Goal: Information Seeking & Learning: Learn about a topic

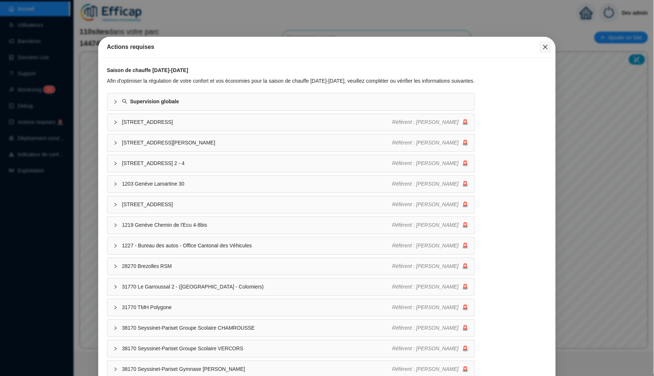
click at [548, 49] on icon "close" at bounding box center [546, 47] width 6 height 6
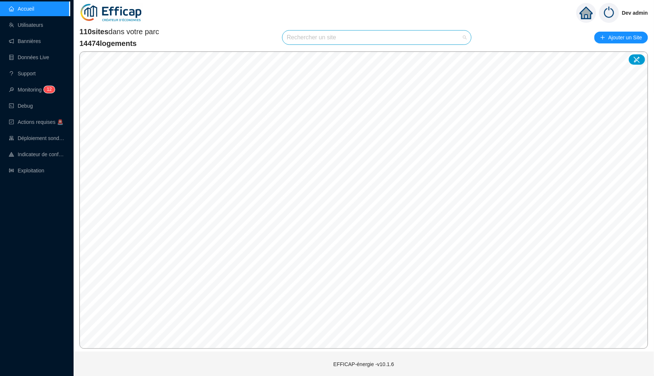
click at [428, 42] on input "search" at bounding box center [373, 38] width 173 height 14
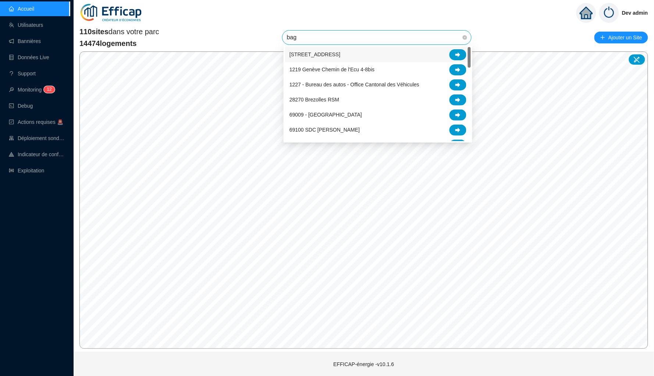
type input "baga"
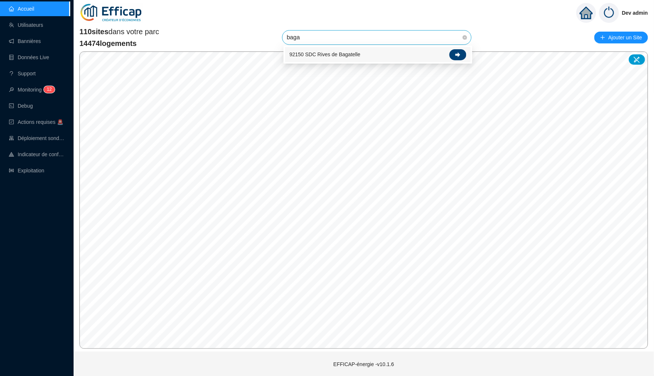
click at [464, 50] on div at bounding box center [458, 54] width 17 height 11
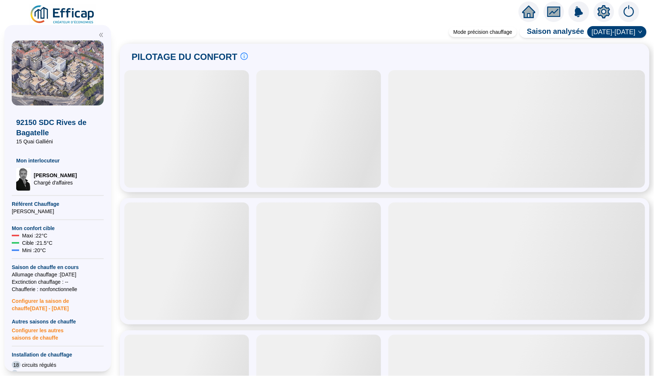
click at [556, 10] on icon "fund" at bounding box center [554, 12] width 11 height 8
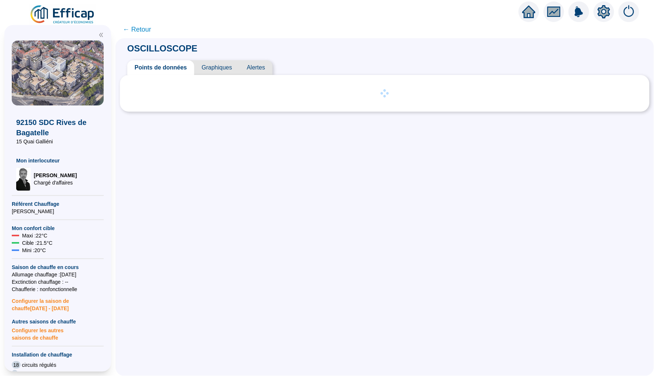
click at [220, 67] on span "Graphiques" at bounding box center [216, 67] width 45 height 15
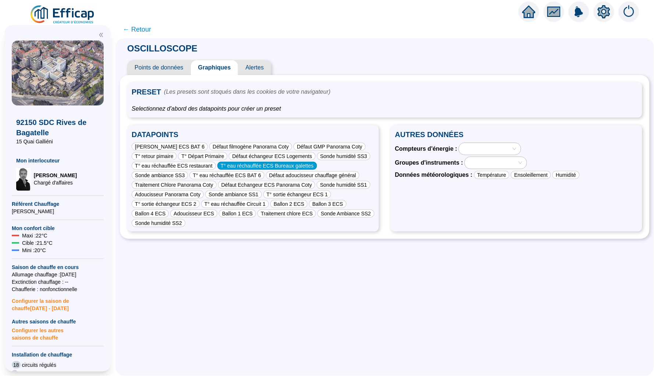
click at [217, 170] on div "T° eau réchauffée ECS Bureaux galettes" at bounding box center [267, 166] width 100 height 8
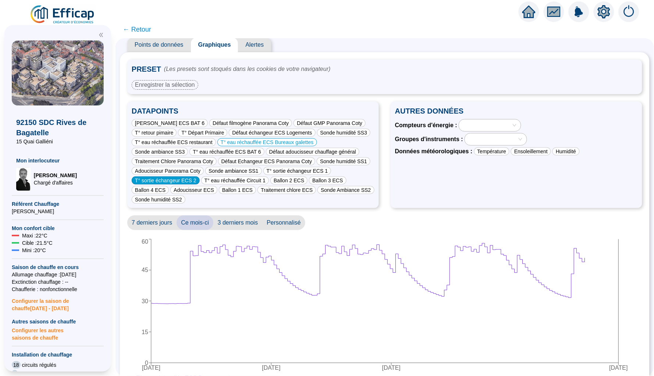
scroll to position [26, 0]
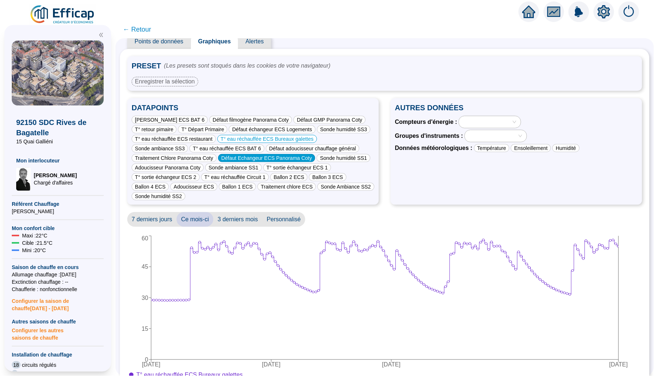
click at [241, 162] on div "Défaut Echangeur ECS Panorama Coty" at bounding box center [267, 158] width 98 height 8
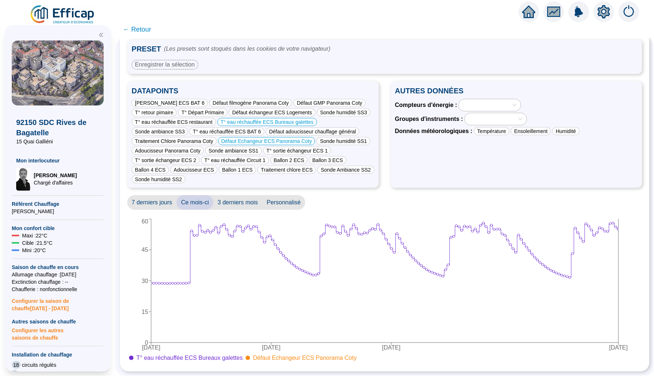
scroll to position [52, 0]
click at [317, 145] on div "Sonde humidité SS1" at bounding box center [344, 141] width 54 height 8
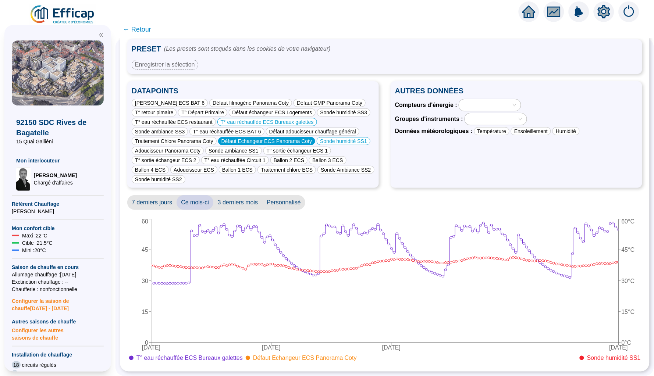
click at [259, 145] on div "Défaut Echangeur ECS Panorama Coty" at bounding box center [267, 141] width 98 height 8
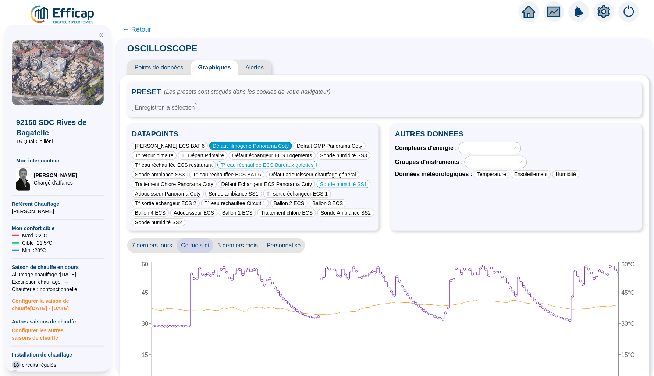
scroll to position [0, 0]
click at [256, 65] on span "Alertes" at bounding box center [254, 67] width 33 height 15
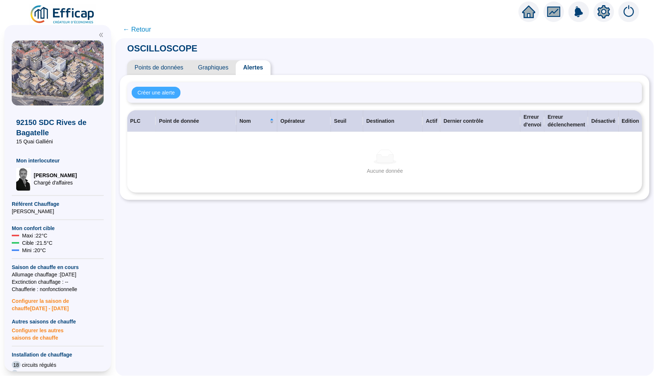
click at [148, 94] on span "Créer une alerte" at bounding box center [156, 93] width 37 height 8
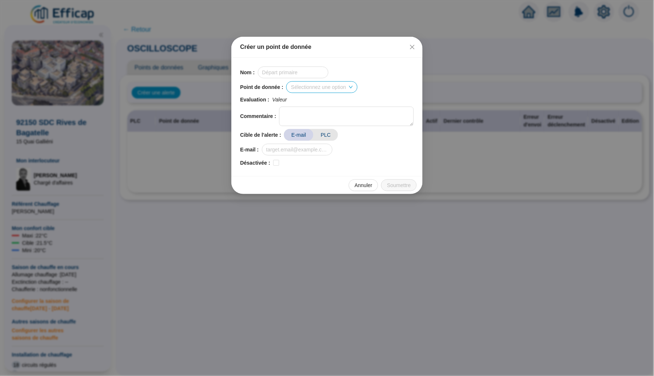
click at [323, 84] on input "search" at bounding box center [318, 87] width 55 height 11
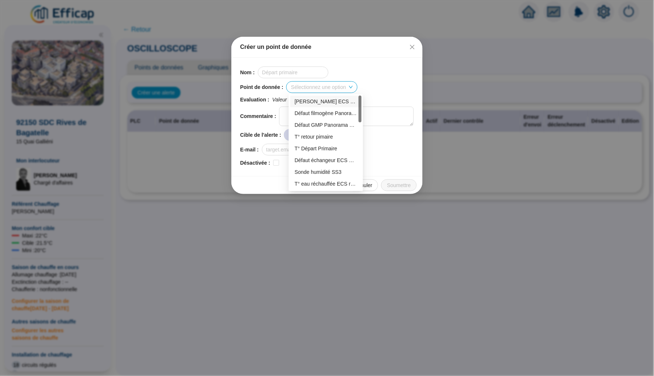
click at [382, 74] on div "Nom :" at bounding box center [327, 73] width 174 height 12
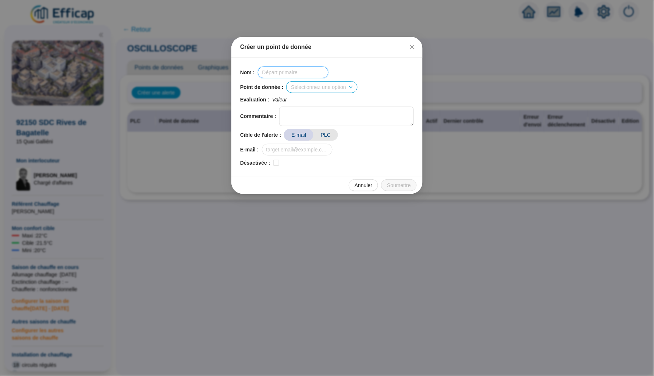
click at [281, 69] on input "text" at bounding box center [293, 73] width 71 height 12
click at [410, 49] on icon "close" at bounding box center [413, 47] width 6 height 6
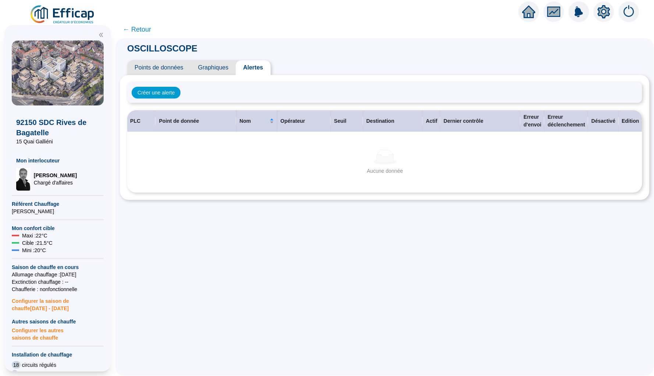
click at [205, 62] on span "Graphiques" at bounding box center [213, 67] width 45 height 15
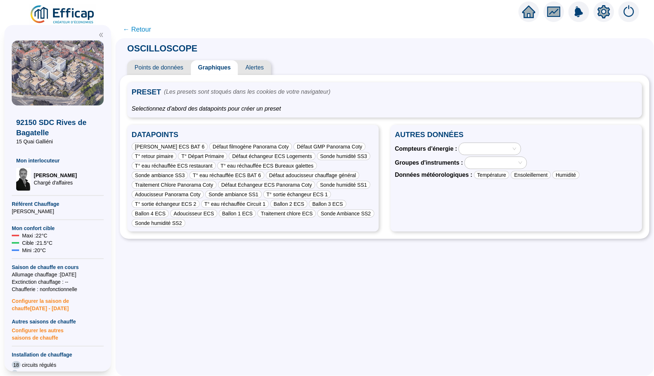
click at [247, 67] on span "Alertes" at bounding box center [254, 67] width 33 height 15
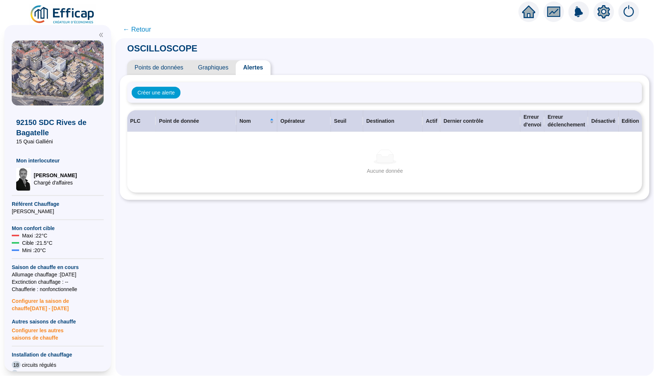
click at [215, 66] on span "Graphiques" at bounding box center [213, 67] width 45 height 15
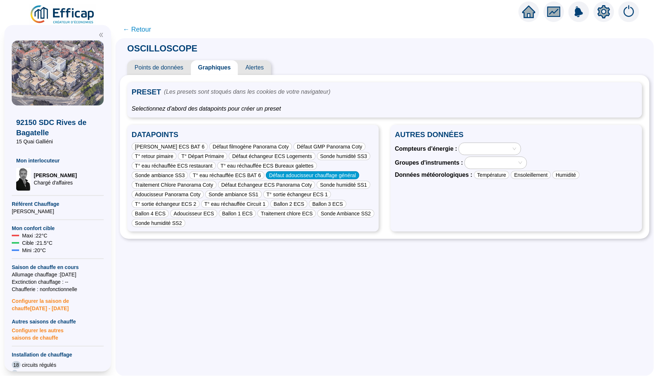
click at [266, 180] on div "Défaut adoucisseur chauffage général" at bounding box center [312, 175] width 93 height 8
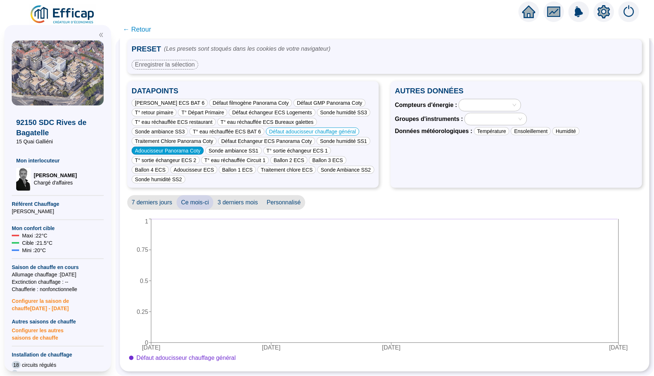
scroll to position [52, 0]
click at [191, 151] on div "Adoucisseur Panorama Coty" at bounding box center [168, 151] width 72 height 8
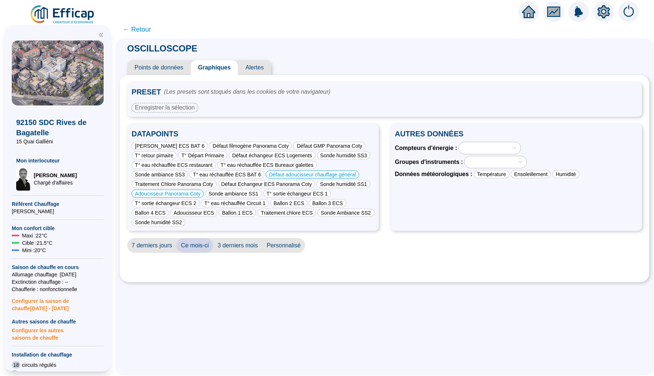
scroll to position [0, 0]
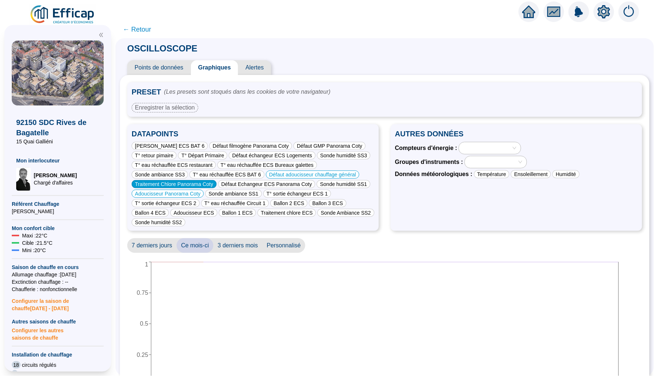
click at [173, 188] on div "Traitement Chlore Panorama Coty" at bounding box center [174, 184] width 85 height 8
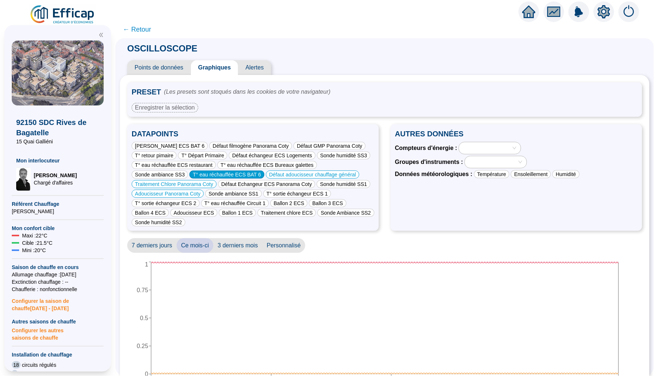
click at [190, 179] on div "T° eau réchauffée ECS BAT 6" at bounding box center [227, 175] width 75 height 8
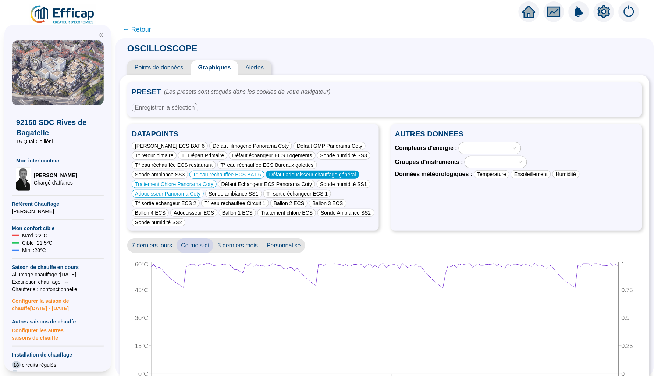
click at [266, 179] on div "Défaut adoucisseur chauffage général" at bounding box center [312, 175] width 93 height 8
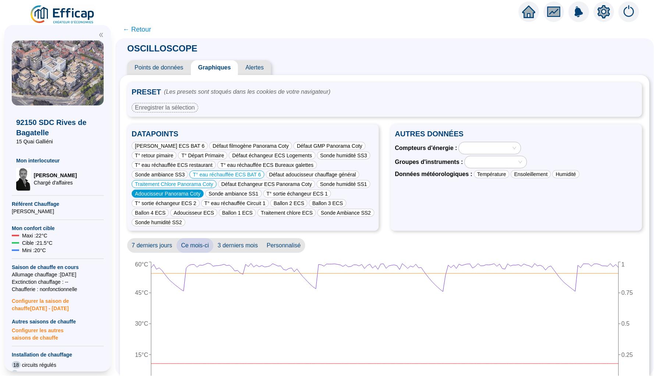
click at [199, 198] on div "Adoucisseur Panorama Coty" at bounding box center [168, 194] width 72 height 8
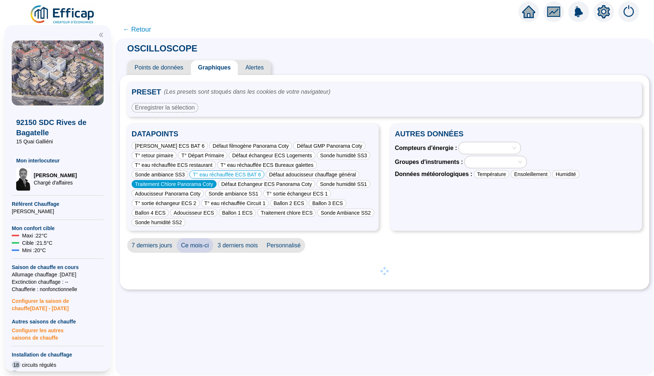
click at [191, 188] on div "Traitement Chlore Panorama Coty" at bounding box center [174, 184] width 85 height 8
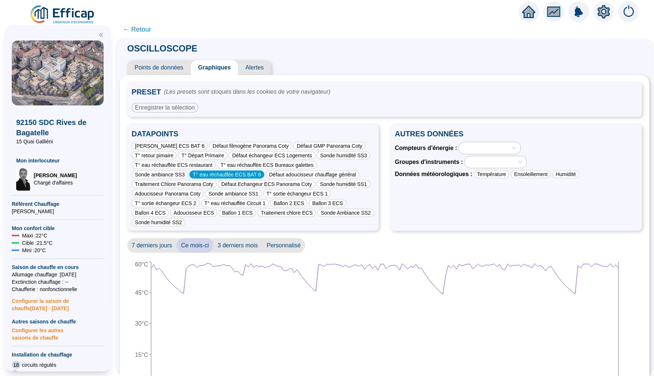
click at [190, 179] on div "T° eau réchauffée ECS BAT 6" at bounding box center [227, 175] width 75 height 8
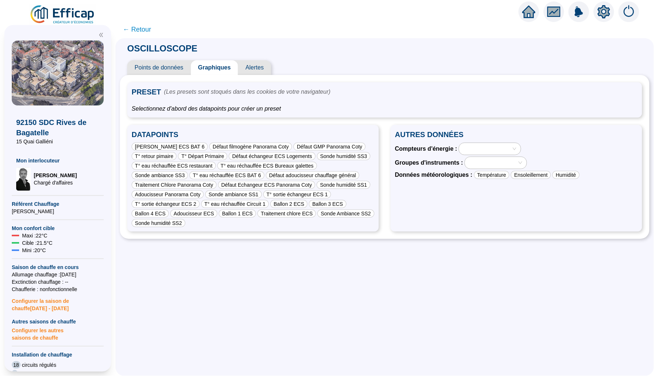
click at [255, 67] on span "Alertes" at bounding box center [254, 67] width 33 height 15
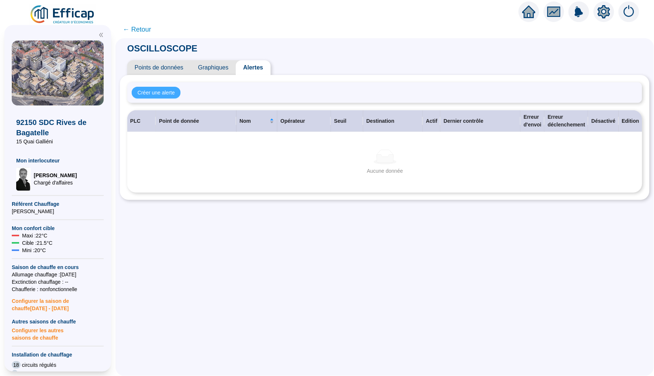
click at [160, 94] on span "Créer une alerte" at bounding box center [156, 93] width 37 height 8
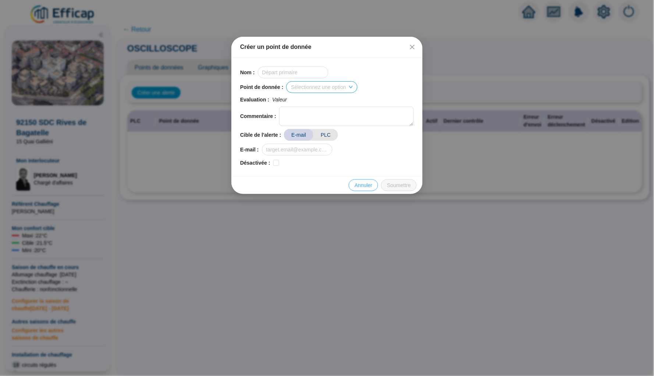
click at [364, 185] on span "Annuler" at bounding box center [364, 186] width 18 height 8
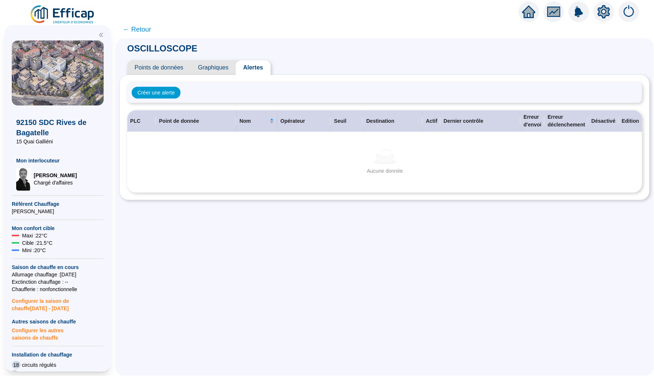
click at [206, 66] on span "Graphiques" at bounding box center [213, 67] width 45 height 15
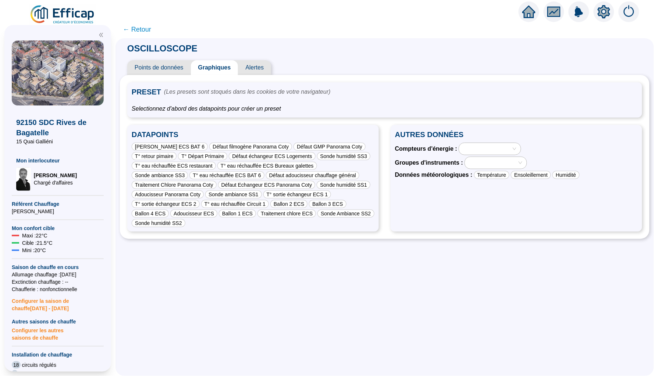
click at [251, 66] on span "Alertes" at bounding box center [254, 67] width 33 height 15
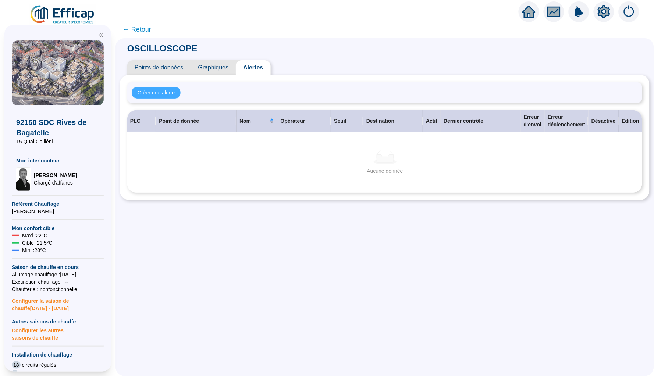
click at [153, 92] on span "Créer une alerte" at bounding box center [156, 93] width 37 height 8
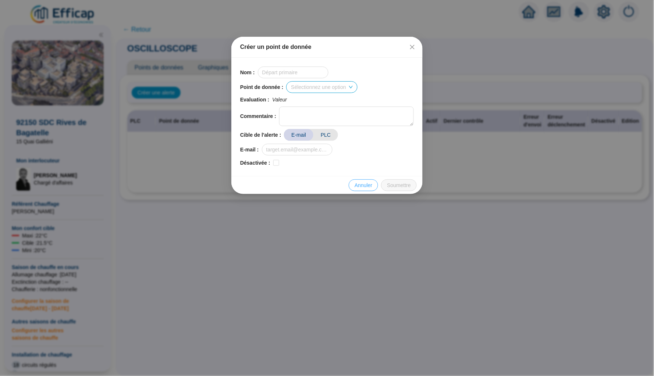
click at [363, 184] on span "Annuler" at bounding box center [364, 186] width 18 height 8
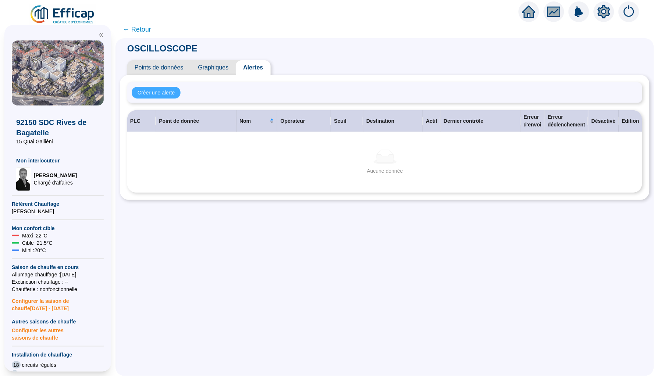
click at [155, 93] on span "Créer une alerte" at bounding box center [156, 93] width 37 height 8
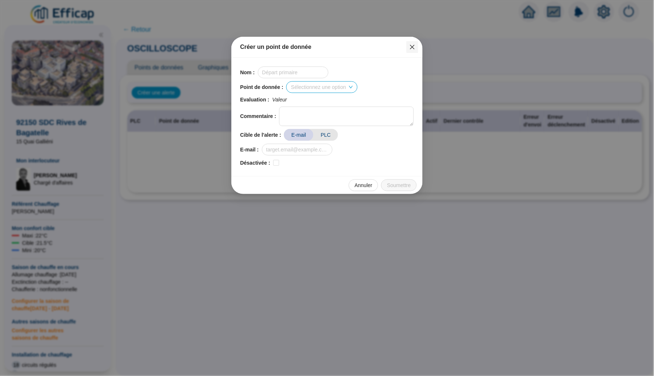
click at [413, 49] on icon "close" at bounding box center [413, 47] width 6 height 6
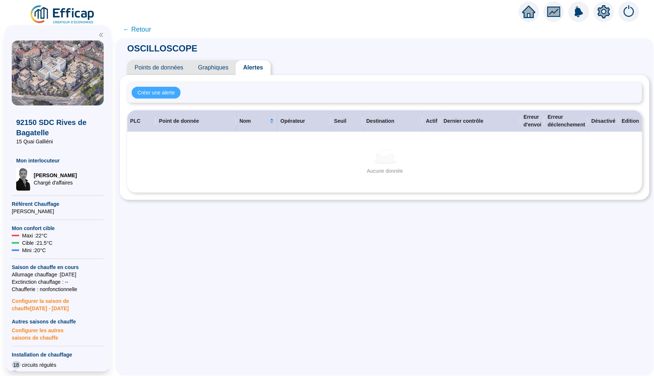
click at [166, 92] on span "Créer une alerte" at bounding box center [156, 93] width 37 height 8
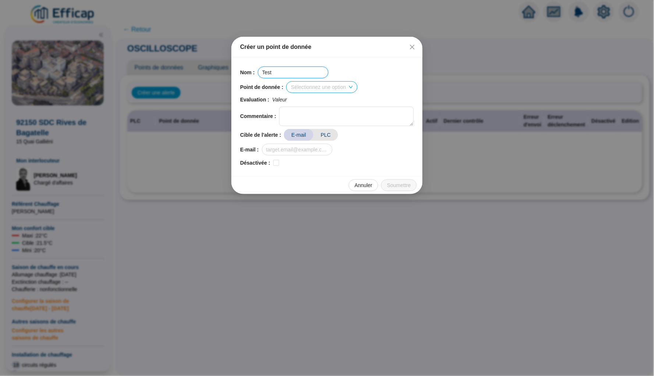
type input "Test"
click at [346, 84] on input "search" at bounding box center [318, 87] width 55 height 11
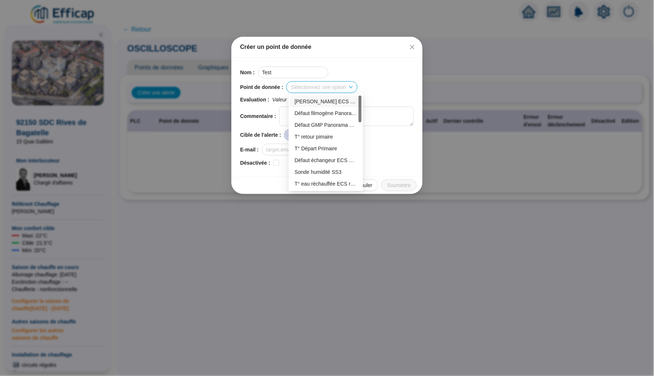
click at [333, 100] on div "[PERSON_NAME] ECS BAT 6" at bounding box center [326, 102] width 63 height 8
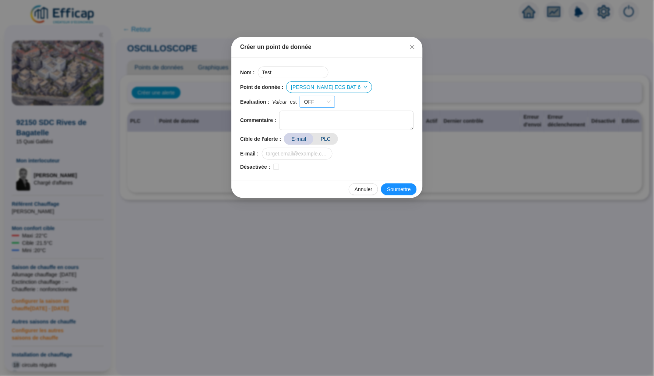
click at [327, 99] on span "OFF" at bounding box center [317, 101] width 26 height 11
click at [317, 115] on div "ON" at bounding box center [320, 117] width 24 height 8
click at [310, 121] on textarea at bounding box center [346, 121] width 135 height 20
type input "j"
click at [287, 153] on input "text" at bounding box center [297, 154] width 71 height 12
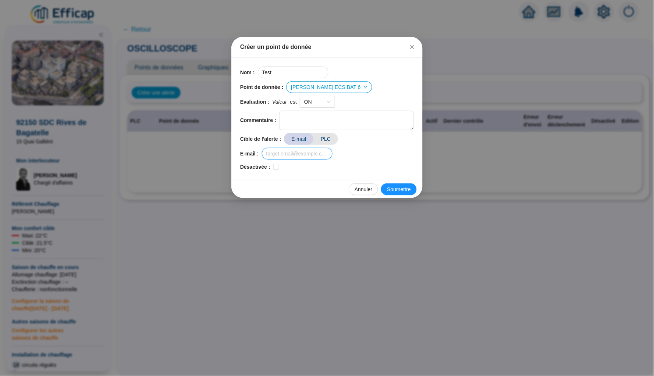
paste input "[PERSON_NAME] <[EMAIL_ADDRESS][DOMAIN_NAME]>"
drag, startPoint x: 274, startPoint y: 153, endPoint x: 229, endPoint y: 153, distance: 45.6
click at [229, 153] on div "Créer un point de donnée Nom : Test Point de donnée : [PERSON_NAME] Echangeur E…" at bounding box center [327, 188] width 654 height 376
drag, startPoint x: 311, startPoint y: 155, endPoint x: 334, endPoint y: 155, distance: 23.6
click at [333, 155] on input "[EMAIL_ADDRESS][DOMAIN_NAME]>" at bounding box center [297, 154] width 71 height 12
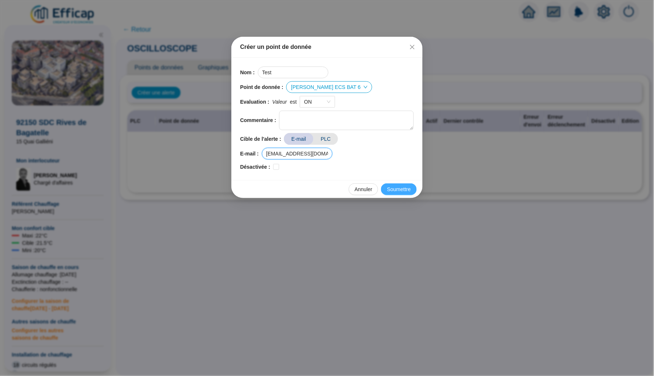
type input "[EMAIL_ADDRESS][DOMAIN_NAME]"
click at [403, 188] on span "Soumettre" at bounding box center [399, 190] width 24 height 8
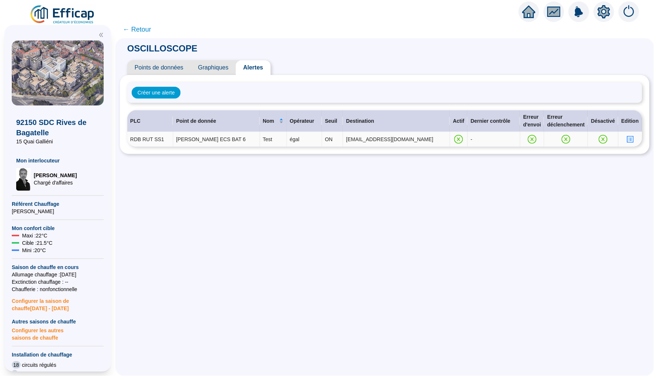
click at [630, 137] on icon "profile" at bounding box center [631, 140] width 6 height 6
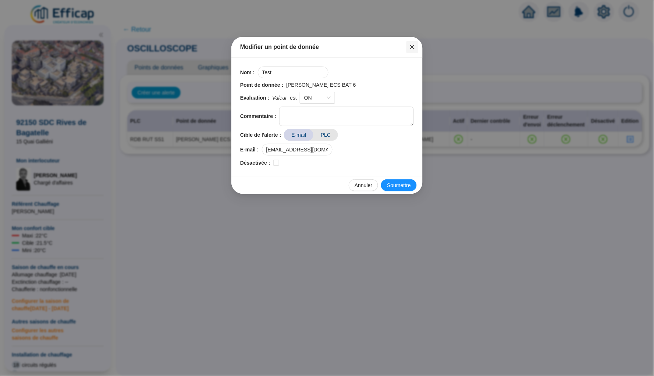
click at [412, 47] on icon "close" at bounding box center [412, 47] width 4 height 4
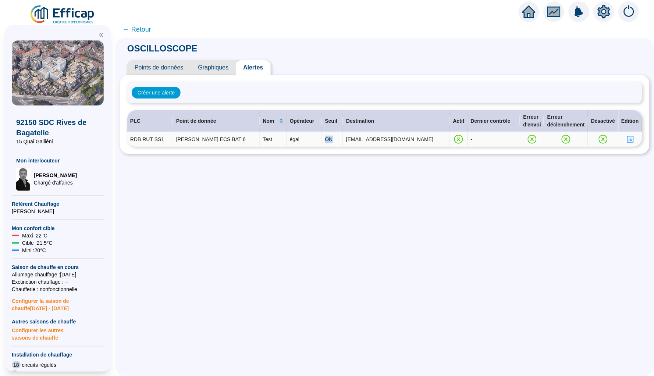
drag, startPoint x: 361, startPoint y: 139, endPoint x: 350, endPoint y: 139, distance: 11.4
click at [350, 139] on tr "RDB RUT SS1 Défaut Echangeur ECS BAT 6 Test égal ON [EMAIL_ADDRESS][DOMAIN_NAME…" at bounding box center [384, 139] width 515 height 15
click at [367, 156] on div "OSCILLOSCOPE Points de données Graphiques Alertes Créer une alerte PLC Point de…" at bounding box center [385, 207] width 539 height 338
click at [217, 66] on span "Graphiques" at bounding box center [213, 67] width 45 height 15
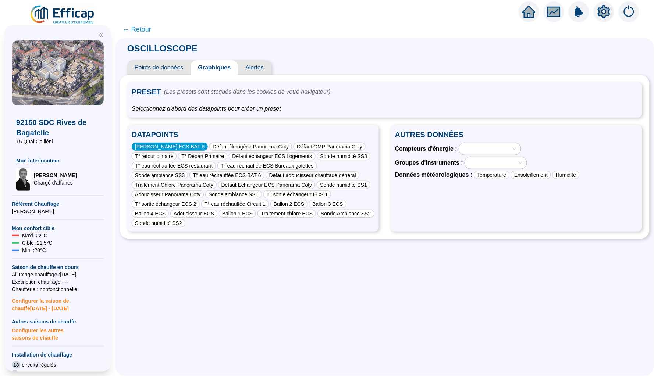
click at [190, 143] on div "[PERSON_NAME] ECS BAT 6" at bounding box center [170, 147] width 76 height 8
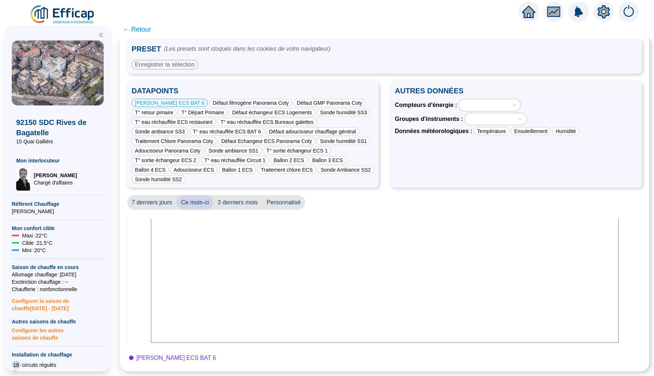
scroll to position [52, 0]
click at [233, 339] on icon at bounding box center [385, 290] width 516 height 147
click at [133, 356] on div "[PERSON_NAME] ECS BAT 6" at bounding box center [172, 358] width 87 height 9
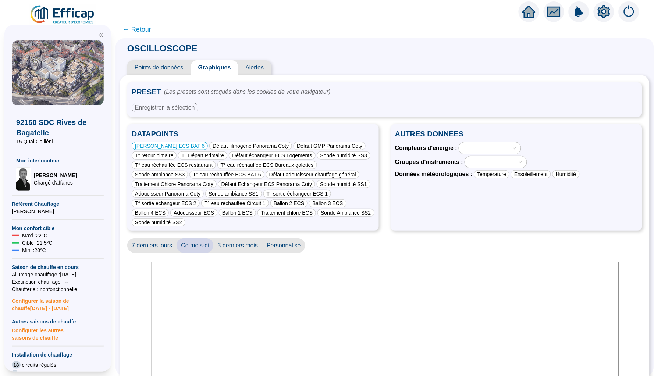
scroll to position [0, 0]
click at [250, 64] on span "Alertes" at bounding box center [254, 67] width 33 height 15
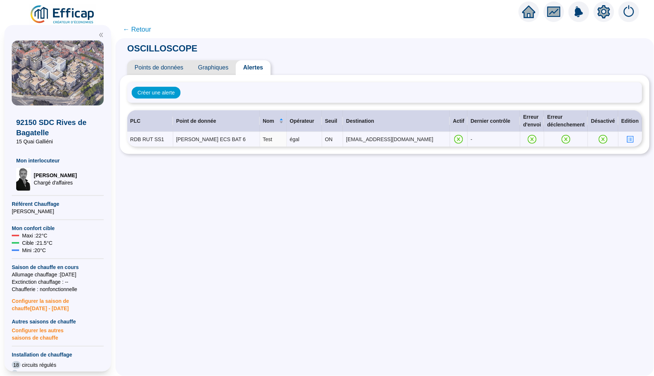
click at [155, 64] on span "Points de données" at bounding box center [159, 67] width 64 height 15
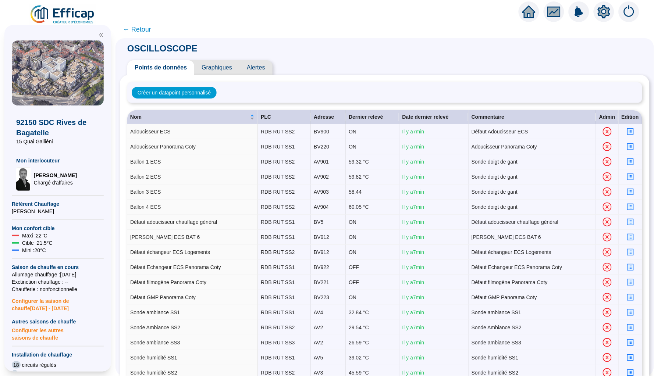
click at [215, 70] on span "Graphiques" at bounding box center [216, 67] width 45 height 15
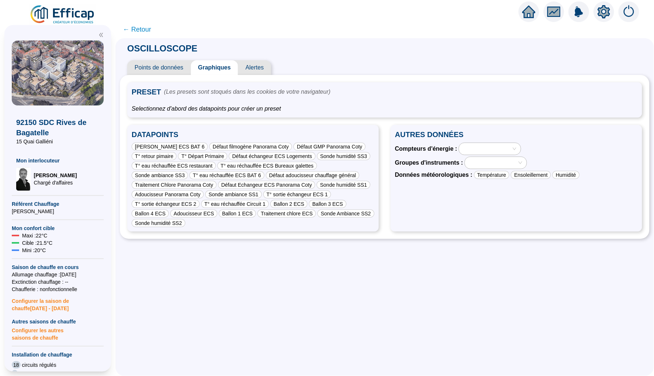
click at [219, 64] on span "Graphiques" at bounding box center [214, 67] width 47 height 15
click at [166, 68] on span "Points de données" at bounding box center [159, 67] width 64 height 15
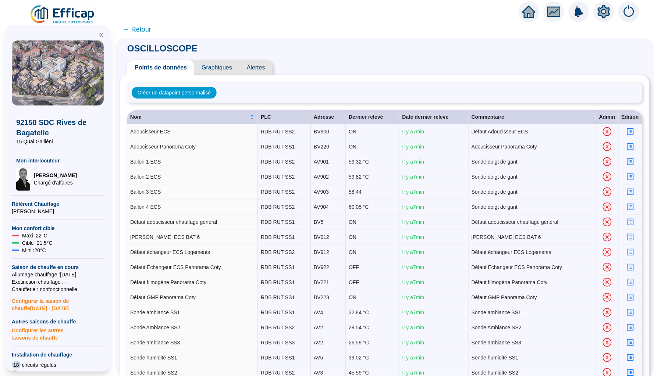
click at [221, 68] on span "Graphiques" at bounding box center [216, 67] width 45 height 15
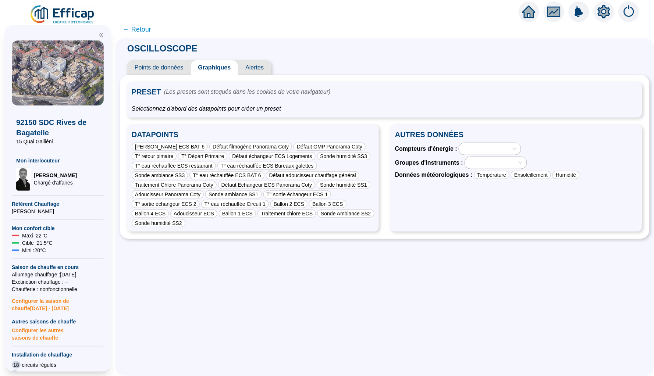
click at [137, 32] on span "← Retour" at bounding box center [137, 29] width 28 height 10
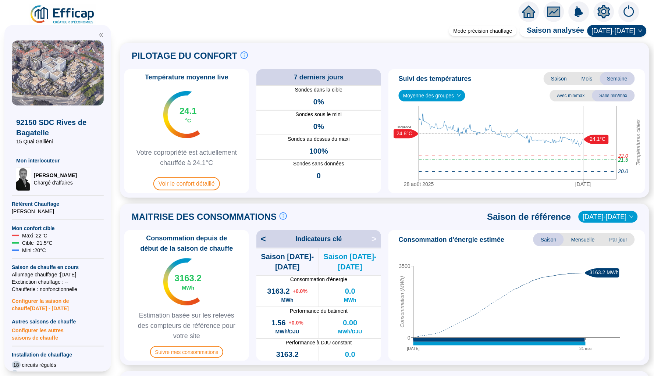
click at [484, 11] on div at bounding box center [327, 10] width 654 height 21
click at [383, 85] on div "Température moyenne live 24.1 °C Votre copropriété est actuellement chauffée à …" at bounding box center [384, 131] width 521 height 124
click at [529, 13] on icon "home" at bounding box center [529, 12] width 13 height 10
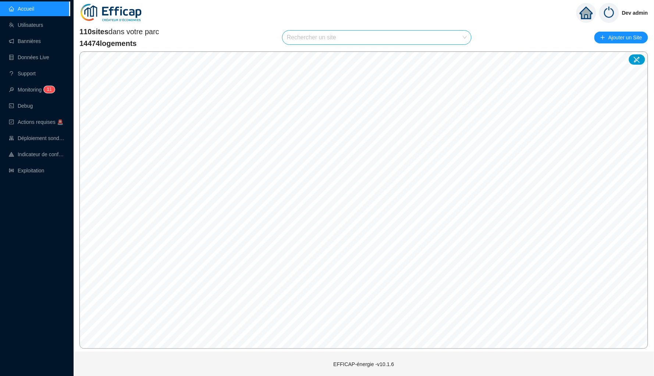
click at [406, 45] on div "110 sites dans votre parc 14474 logements Rechercher un site Ajouter un Site" at bounding box center [363, 37] width 569 height 22
click at [406, 39] on input "search" at bounding box center [373, 38] width 173 height 14
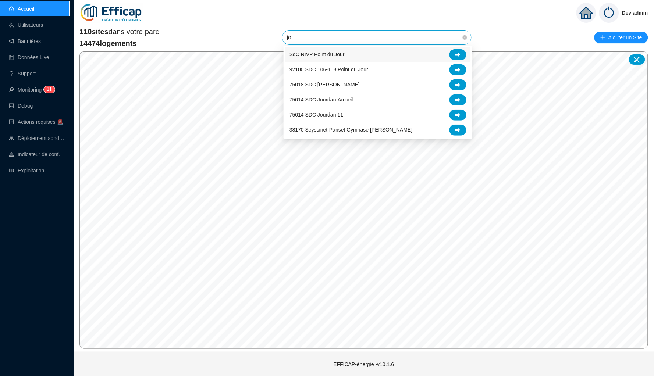
type input "j"
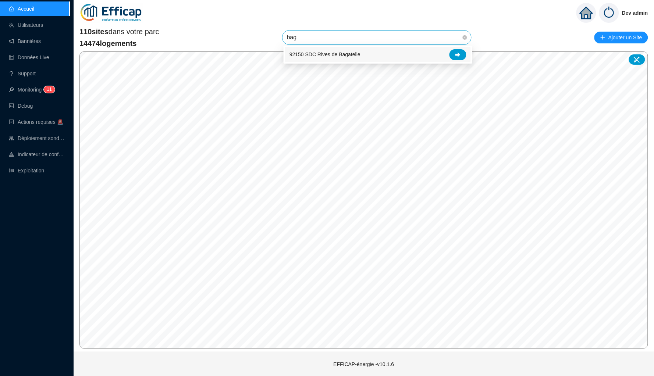
type input "baga"
click at [456, 54] on icon at bounding box center [458, 54] width 5 height 5
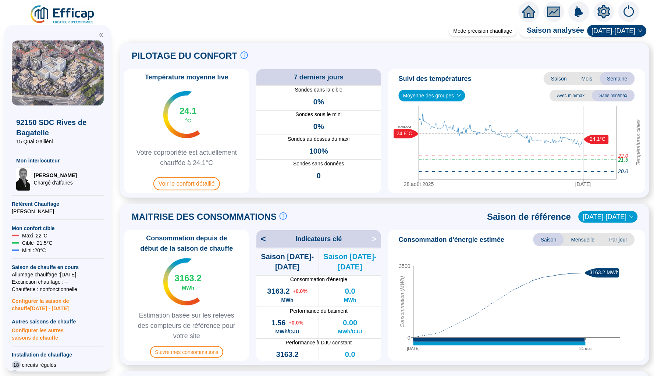
click at [269, 241] on div "< Indicateurs clé >" at bounding box center [318, 239] width 125 height 18
click at [265, 241] on span "<" at bounding box center [261, 239] width 10 height 12
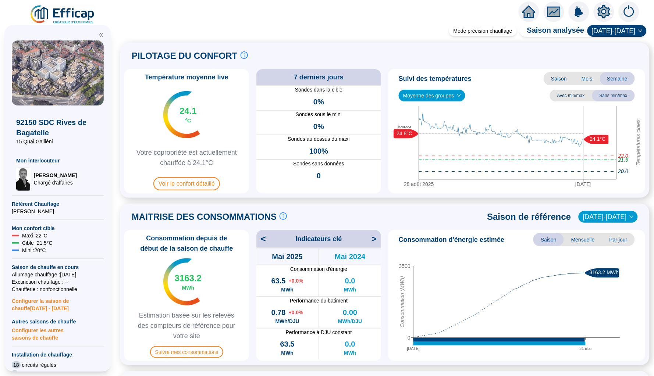
click at [467, 47] on div "PILOTAGE DU CONFORT Le pilotage du confort est fondamental pour le confort de t…" at bounding box center [384, 56] width 521 height 18
click at [526, 9] on icon "home" at bounding box center [529, 12] width 13 height 13
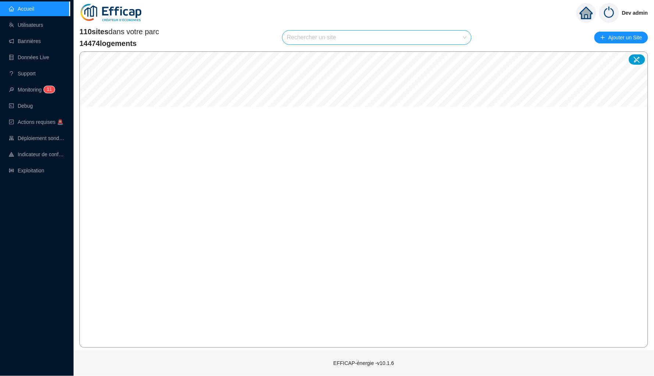
click at [367, 39] on input "search" at bounding box center [373, 38] width 173 height 14
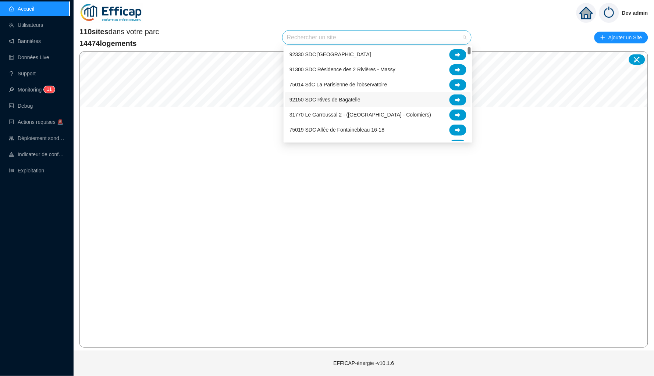
click at [518, 46] on div "110 sites dans votre parc 14474 logements Rechercher un site Ajouter un Site" at bounding box center [363, 37] width 569 height 22
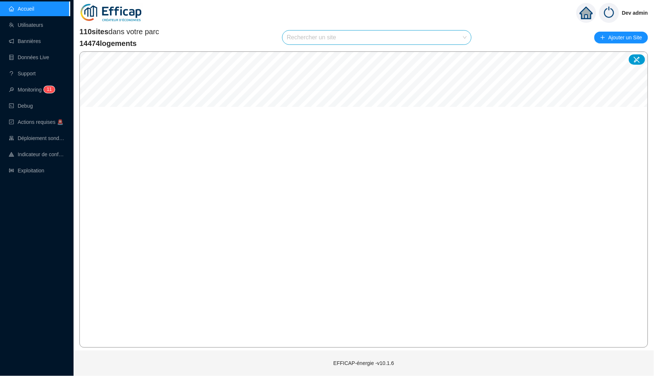
click at [469, 38] on div "Rechercher un site" at bounding box center [377, 38] width 189 height 14
click at [482, 35] on div "110 sites dans votre parc 14474 logements Rechercher un site Ajouter un Site" at bounding box center [363, 37] width 569 height 22
click at [428, 18] on div "Dev admin" at bounding box center [364, 13] width 581 height 26
click at [265, 35] on div "110 sites dans votre parc 14474 logements Rechercher un site Ajouter un Site" at bounding box center [363, 37] width 569 height 22
click at [353, 49] on div "110 sites dans votre parc 14474 logements Rechercher un site Ajouter un Site © …" at bounding box center [363, 187] width 569 height 322
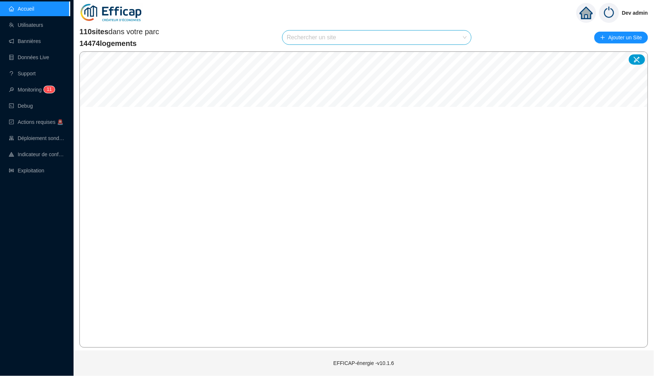
click at [522, 34] on div "110 sites dans votre parc 14474 logements Rechercher un site Ajouter un Site" at bounding box center [363, 37] width 569 height 22
click at [396, 22] on div "Dev admin" at bounding box center [364, 13] width 581 height 26
click at [251, 32] on div "110 sites dans votre parc 14474 logements Rechercher un site Ajouter un Site" at bounding box center [363, 37] width 569 height 22
click at [371, 45] on div "110 sites dans votre parc 14474 logements Rechercher un site Ajouter un Site" at bounding box center [363, 37] width 569 height 22
click at [494, 35] on div "110 sites dans votre parc 14474 logements Rechercher un site Ajouter un Site" at bounding box center [363, 37] width 569 height 22
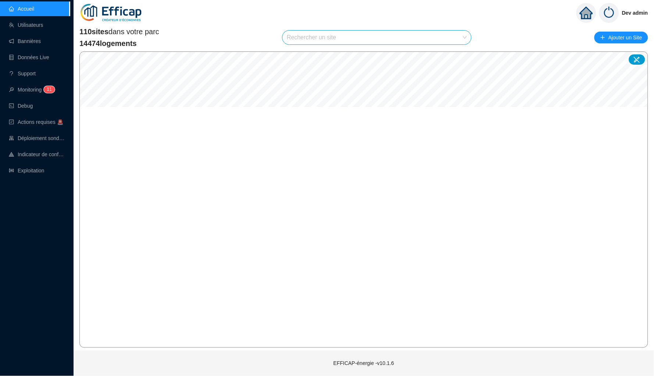
click at [367, 22] on div "Dev admin" at bounding box center [364, 13] width 581 height 26
click at [198, 38] on div "110 sites dans votre parc 14474 logements Rechercher un site Ajouter un Site" at bounding box center [363, 37] width 569 height 22
click at [330, 49] on div "110 sites dans votre parc 14474 logements Rechercher un site Ajouter un Site © …" at bounding box center [363, 187] width 569 height 322
click at [576, 34] on div "110 sites dans votre parc 14474 logements Rechercher un site Ajouter un Site" at bounding box center [363, 37] width 569 height 22
click at [438, 20] on div "Dev admin" at bounding box center [364, 13] width 581 height 26
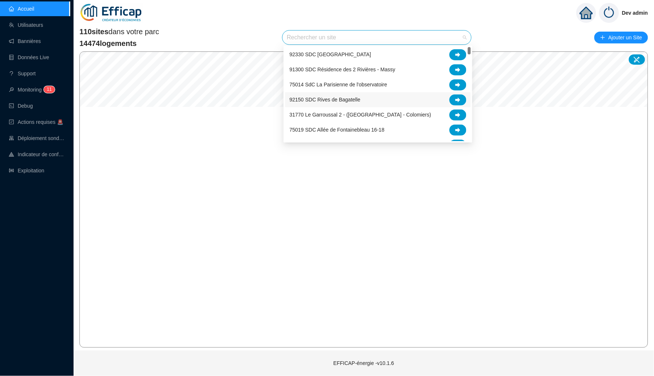
click at [432, 33] on input "search" at bounding box center [373, 38] width 173 height 14
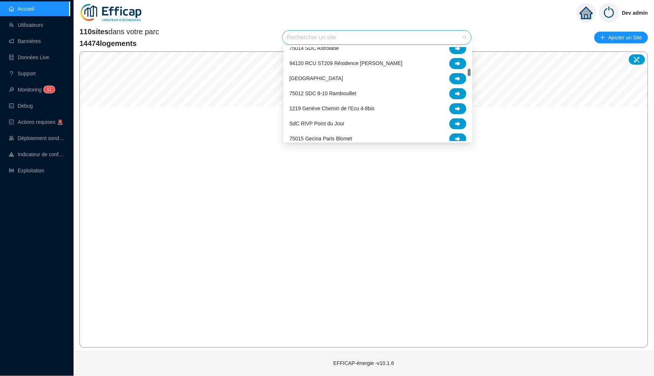
scroll to position [368, 0]
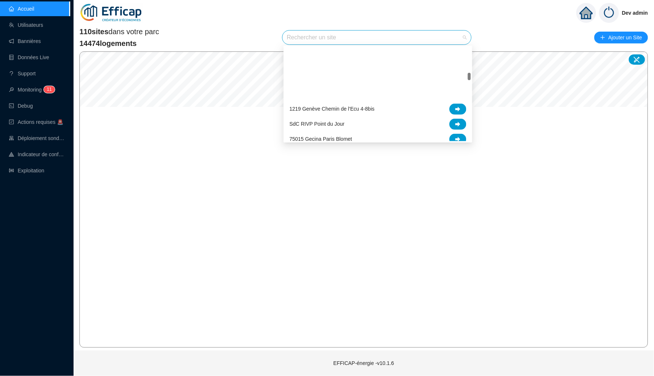
drag, startPoint x: 469, startPoint y: 72, endPoint x: 469, endPoint y: 79, distance: 7.0
click at [469, 79] on div at bounding box center [469, 76] width 3 height 7
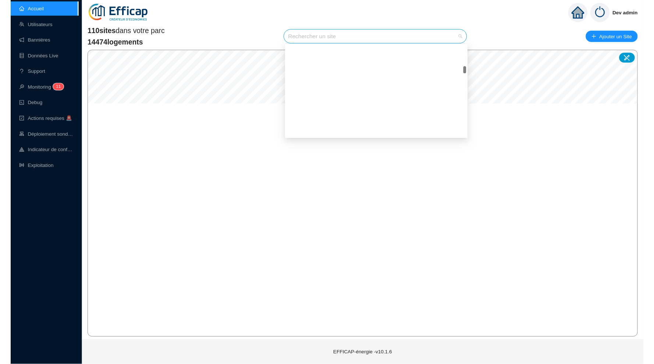
scroll to position [0, 0]
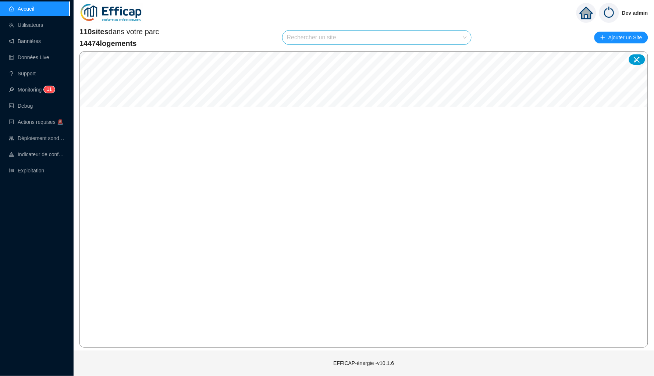
click at [509, 35] on div "110 sites dans votre parc 14474 logements Rechercher un site Ajouter un Site" at bounding box center [363, 37] width 569 height 22
click at [396, 20] on div "Dev admin" at bounding box center [364, 13] width 581 height 26
click at [259, 33] on div "110 sites dans votre parc 14474 logements Rechercher un site Ajouter un Site" at bounding box center [363, 37] width 569 height 22
click at [364, 46] on div "110 sites dans votre parc 14474 logements Rechercher un site Ajouter un Site" at bounding box center [363, 37] width 569 height 22
click at [505, 40] on div "110 sites dans votre parc 14474 logements Rechercher un site Ajouter un Site" at bounding box center [363, 37] width 569 height 22
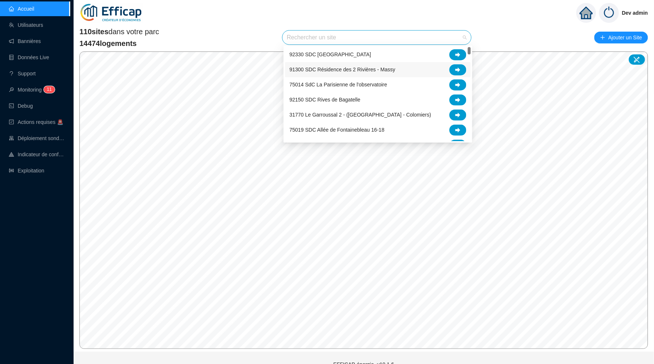
click at [299, 36] on input "search" at bounding box center [373, 38] width 173 height 14
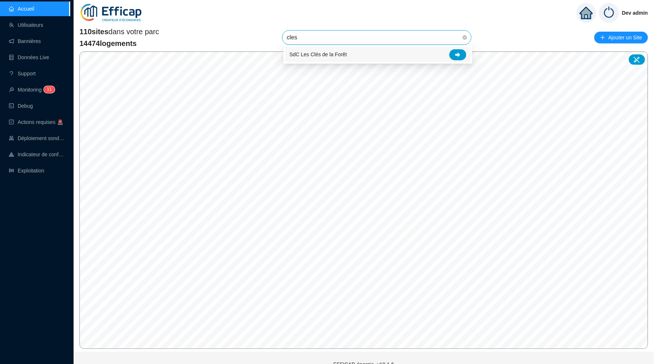
type input "les"
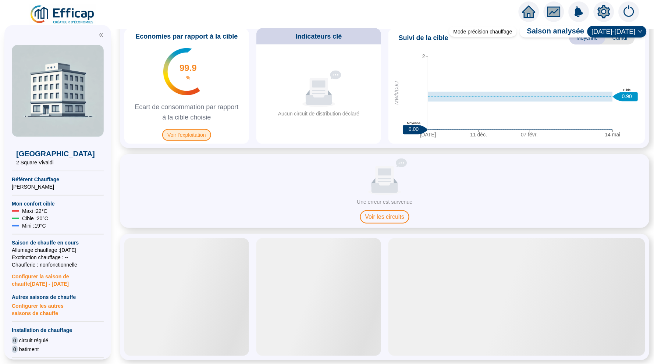
scroll to position [360, 0]
click at [387, 217] on span "Voir les circuits" at bounding box center [385, 217] width 50 height 13
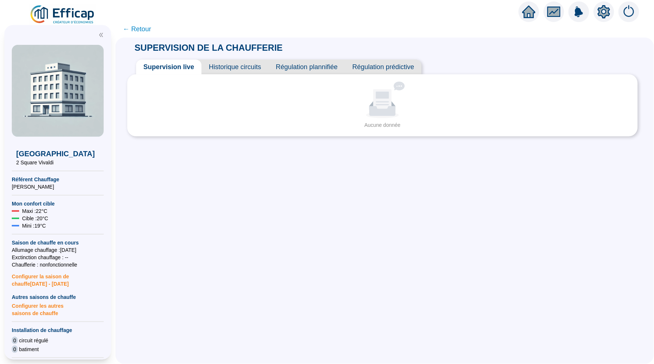
click at [228, 69] on span "Historique circuits" at bounding box center [235, 67] width 67 height 15
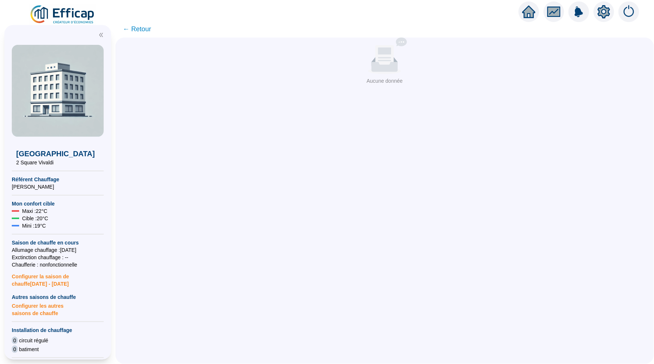
click at [538, 6] on div at bounding box center [579, 11] width 121 height 21
click at [533, 7] on icon "home" at bounding box center [529, 11] width 13 height 13
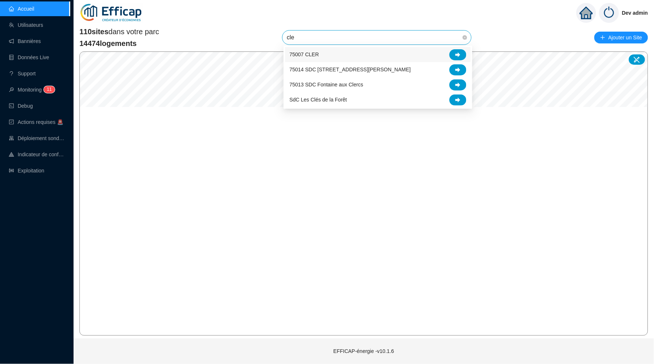
type input "cles"
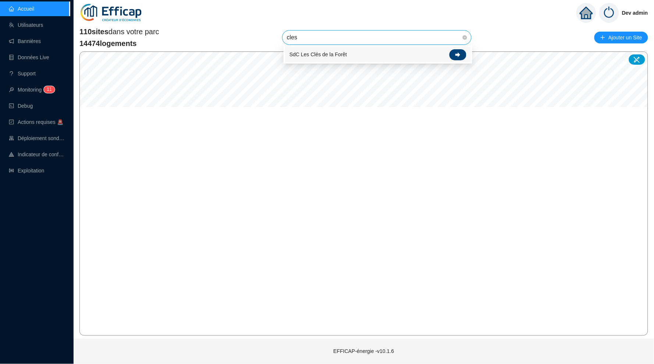
click at [459, 54] on icon at bounding box center [458, 54] width 5 height 5
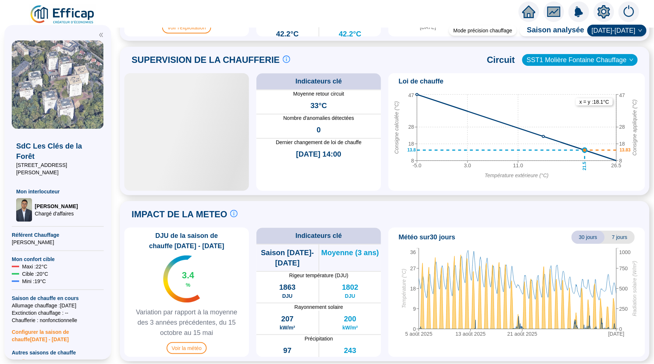
scroll to position [477, 0]
click at [558, 59] on span "SST1 Molière Fontaine Chauffage" at bounding box center [580, 60] width 107 height 11
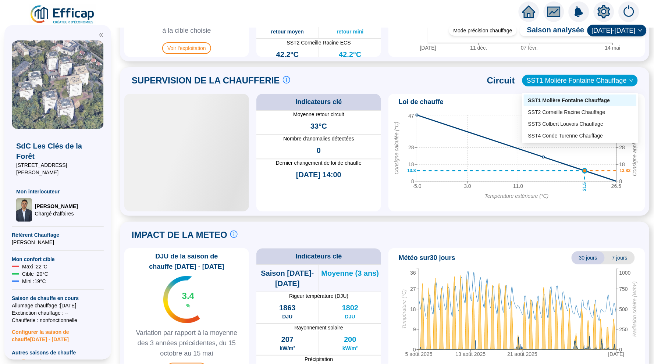
scroll to position [450, 0]
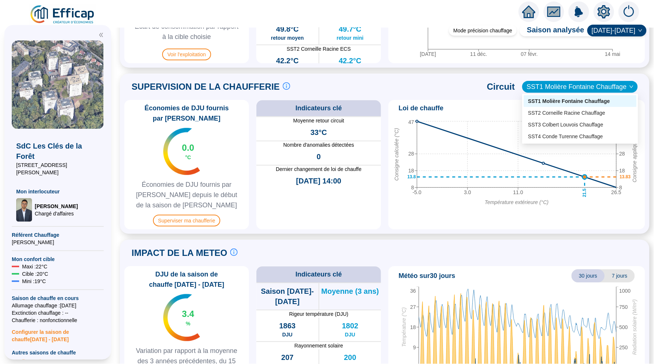
click at [254, 156] on div "Économies de DJU fournis par Efficap 0.0 °C Économies de DJU fournis par Effica…" at bounding box center [384, 165] width 521 height 130
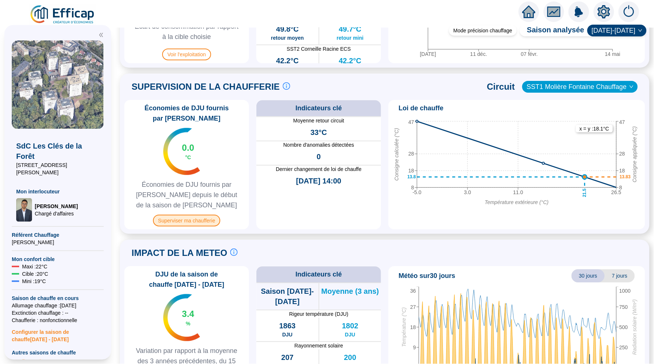
click at [208, 222] on span "Superviser ma chaufferie" at bounding box center [186, 221] width 67 height 12
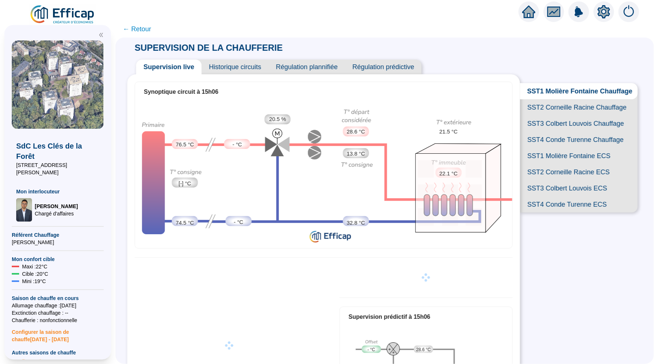
click at [222, 67] on span "Historique circuits" at bounding box center [235, 67] width 67 height 15
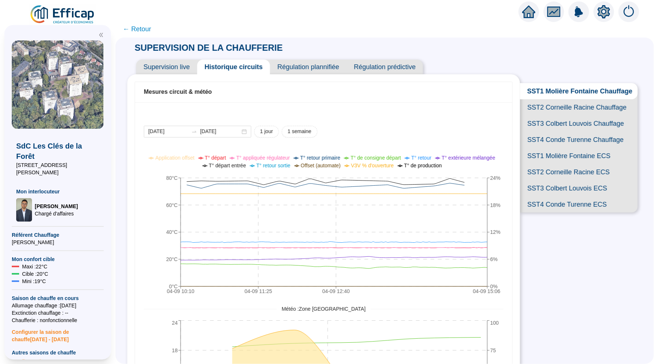
click at [552, 107] on span "SST2 Corneille Racine Chauffage" at bounding box center [579, 107] width 118 height 16
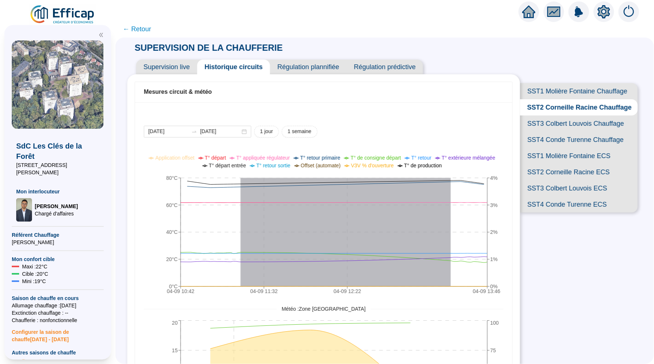
click at [553, 138] on span "SST4 Conde Turenne Chauffage" at bounding box center [579, 140] width 118 height 16
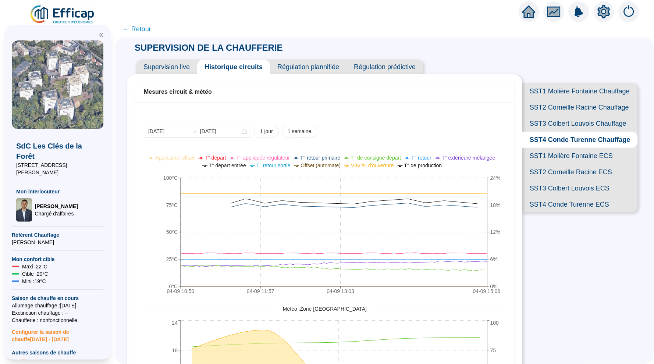
click at [556, 118] on span "SST3 Colbert Louvois Chauffage" at bounding box center [581, 124] width 116 height 16
